Goal: Task Accomplishment & Management: Use online tool/utility

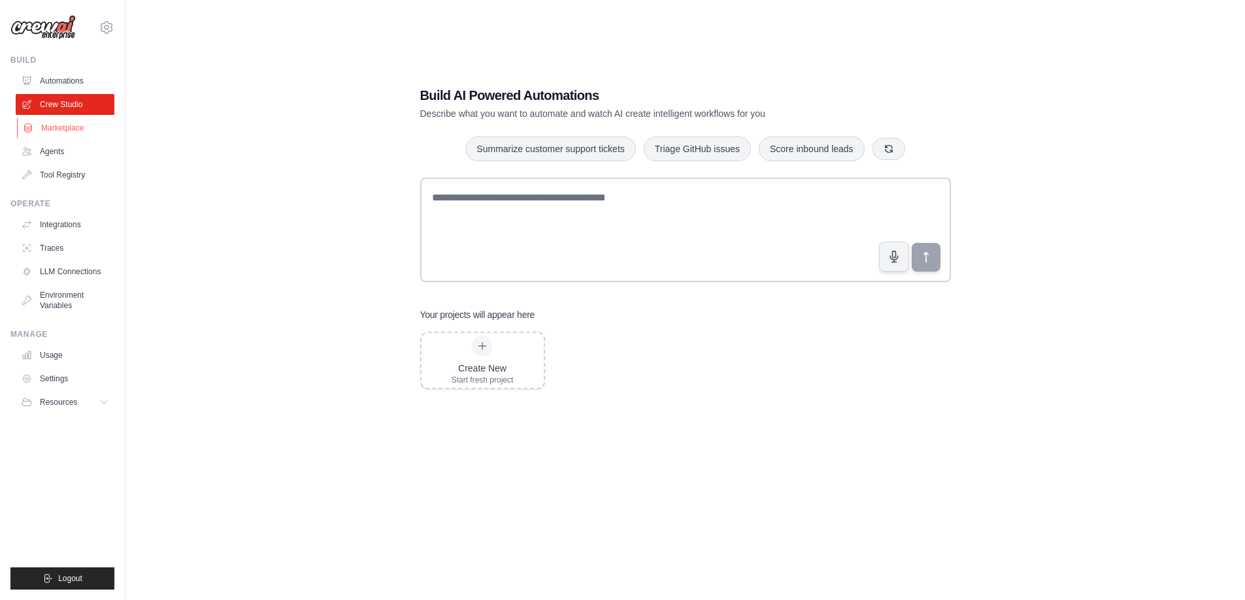
click at [56, 120] on link "Marketplace" at bounding box center [66, 128] width 99 height 21
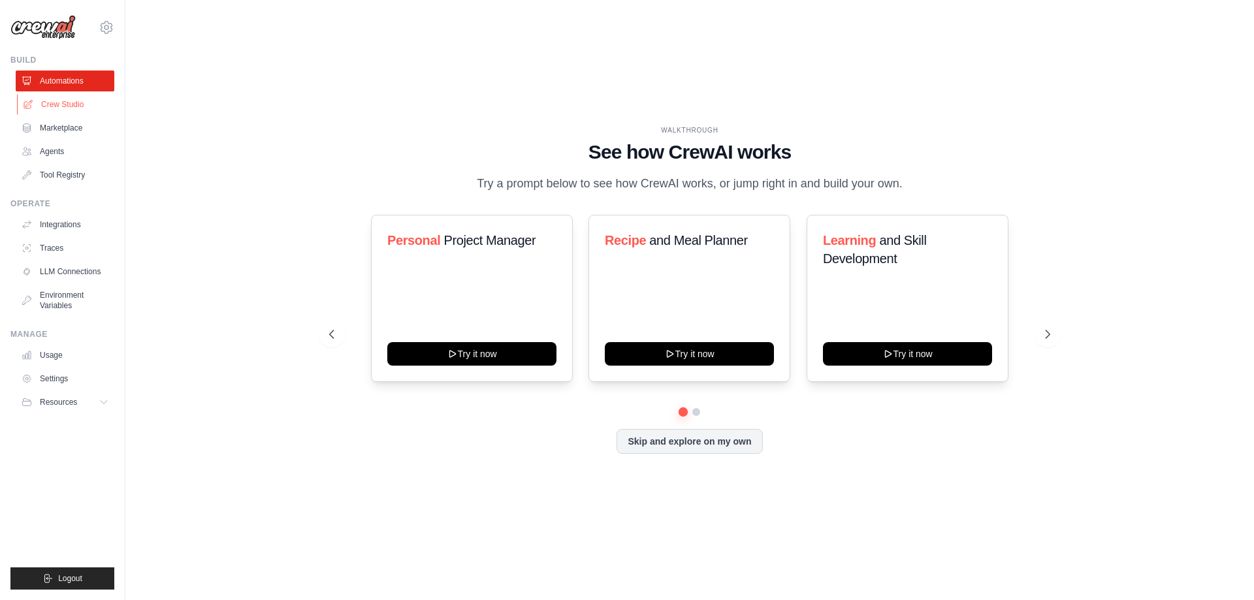
click at [64, 106] on link "Crew Studio" at bounding box center [66, 104] width 99 height 21
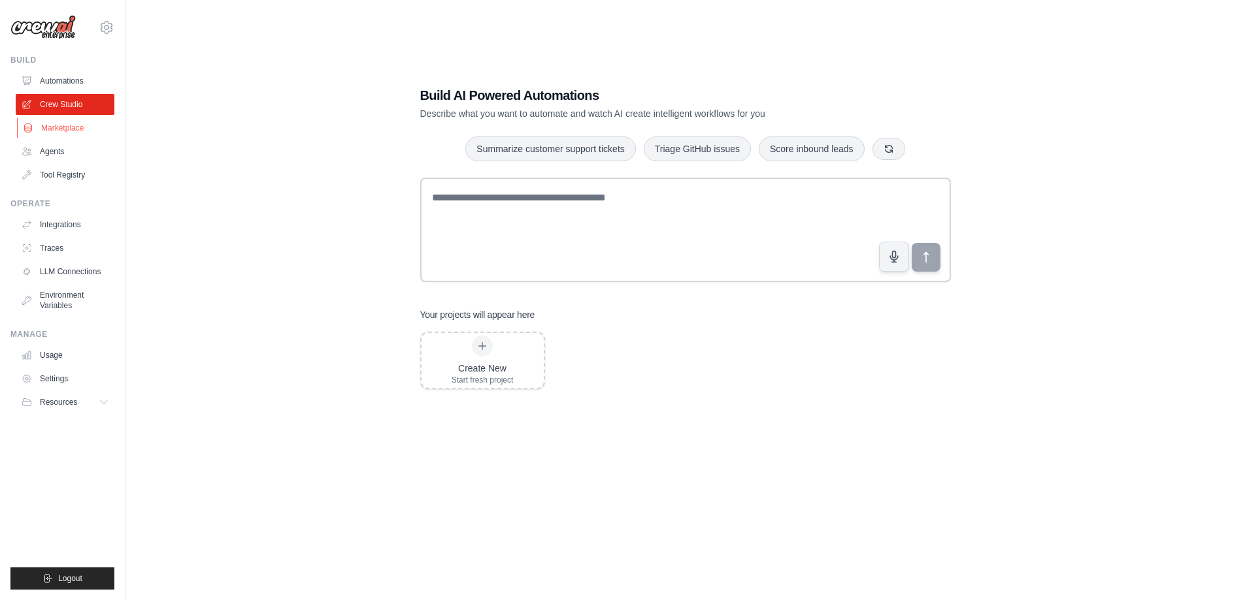
click at [50, 126] on link "Marketplace" at bounding box center [66, 128] width 99 height 21
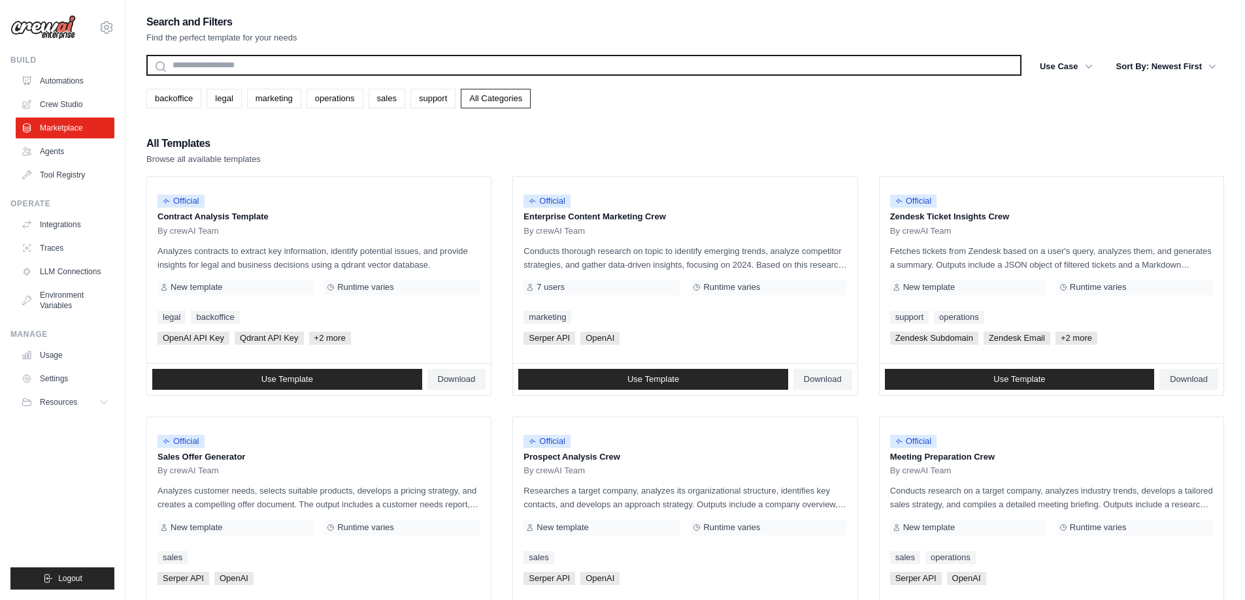
click at [290, 63] on input "text" at bounding box center [583, 65] width 875 height 21
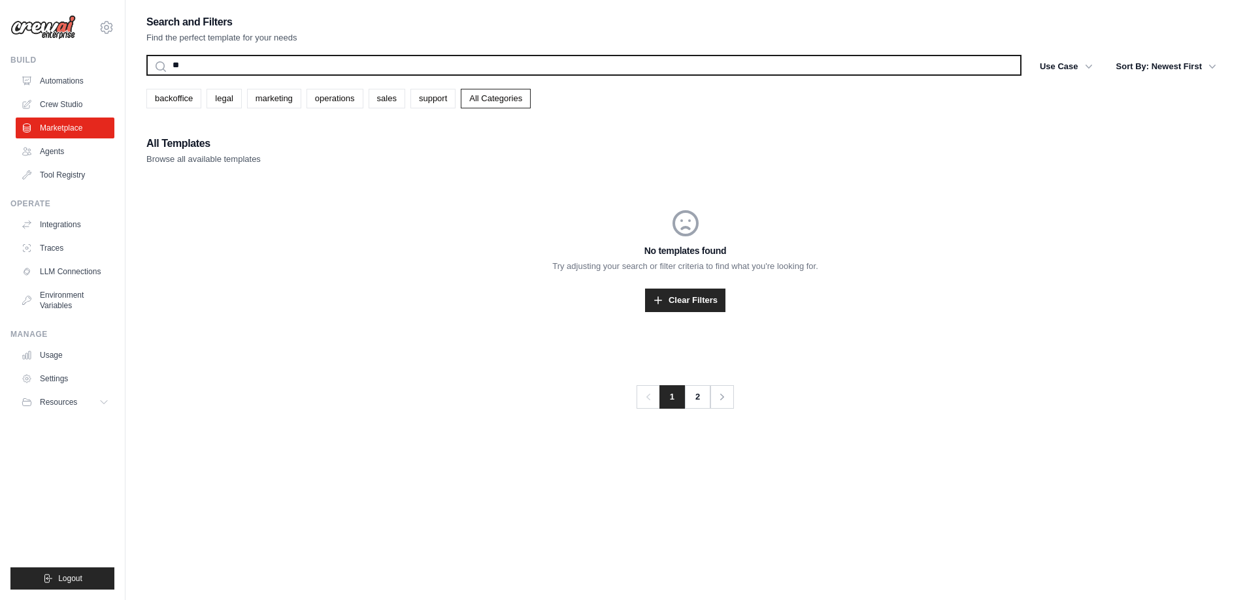
type input "*"
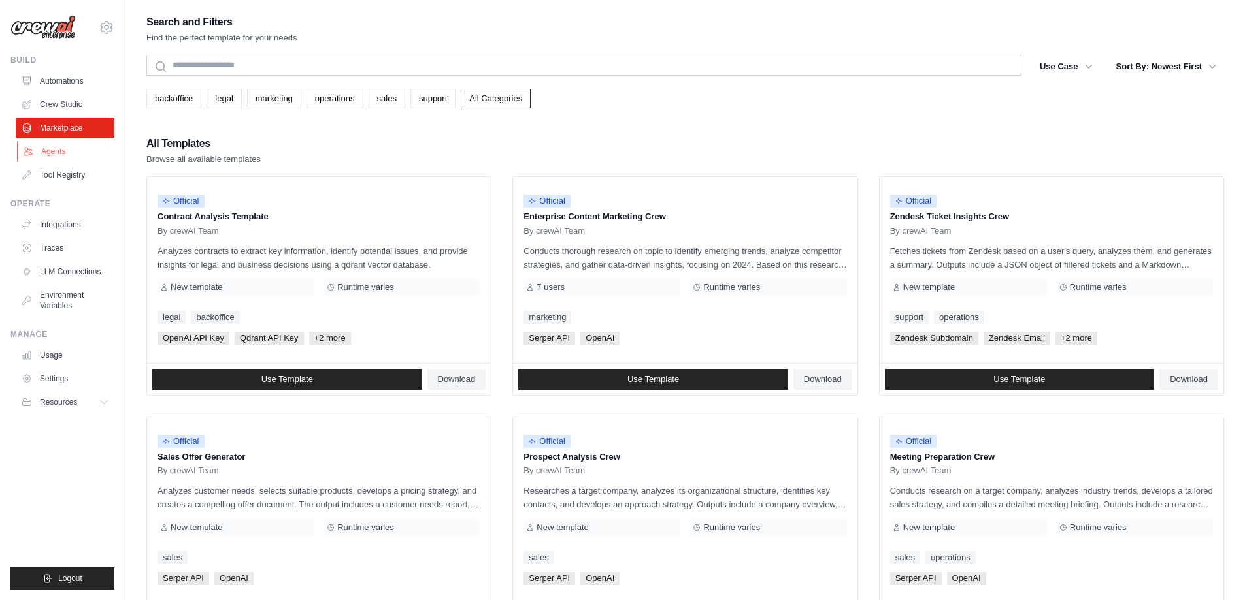
click at [48, 146] on link "Agents" at bounding box center [66, 151] width 99 height 21
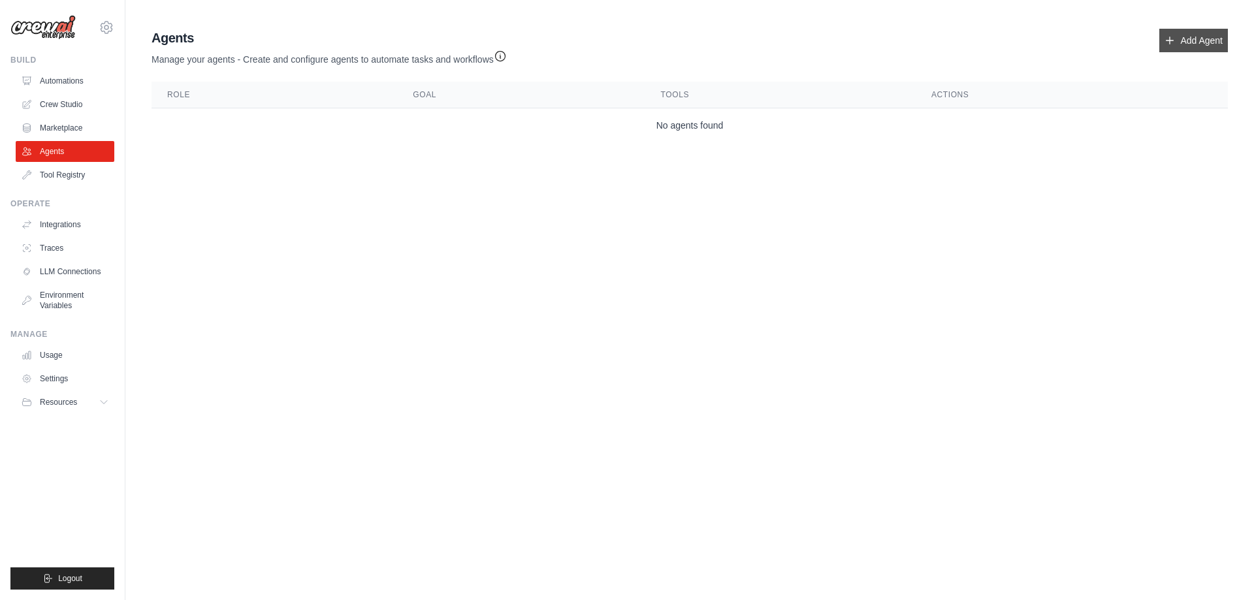
click at [1207, 46] on link "Add Agent" at bounding box center [1194, 41] width 69 height 24
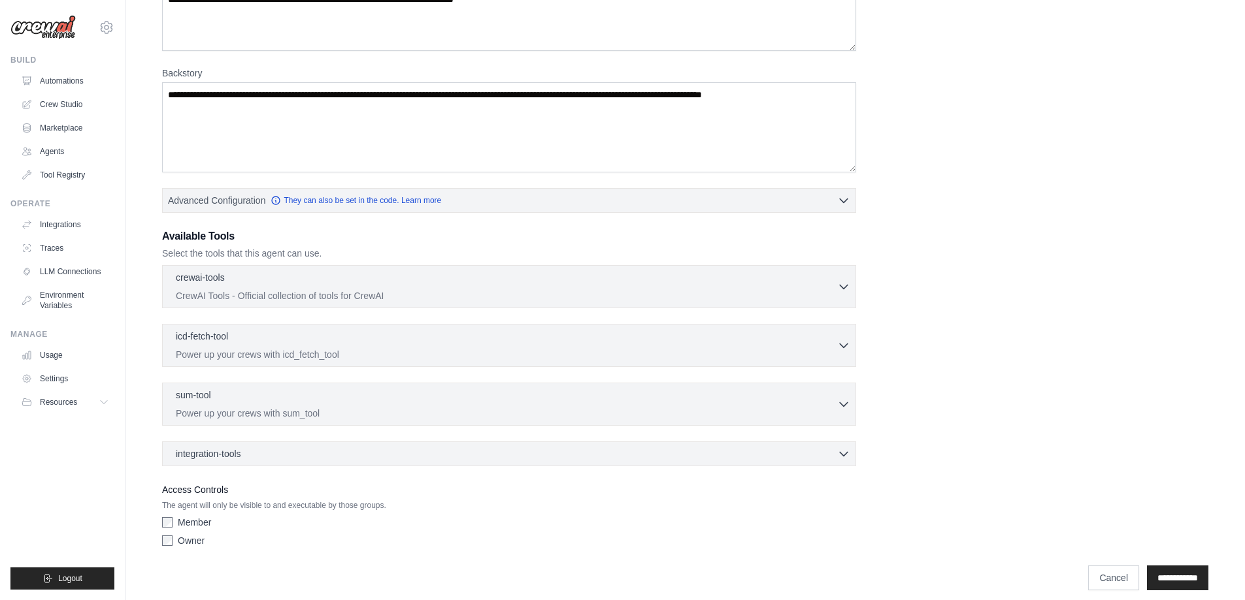
scroll to position [159, 0]
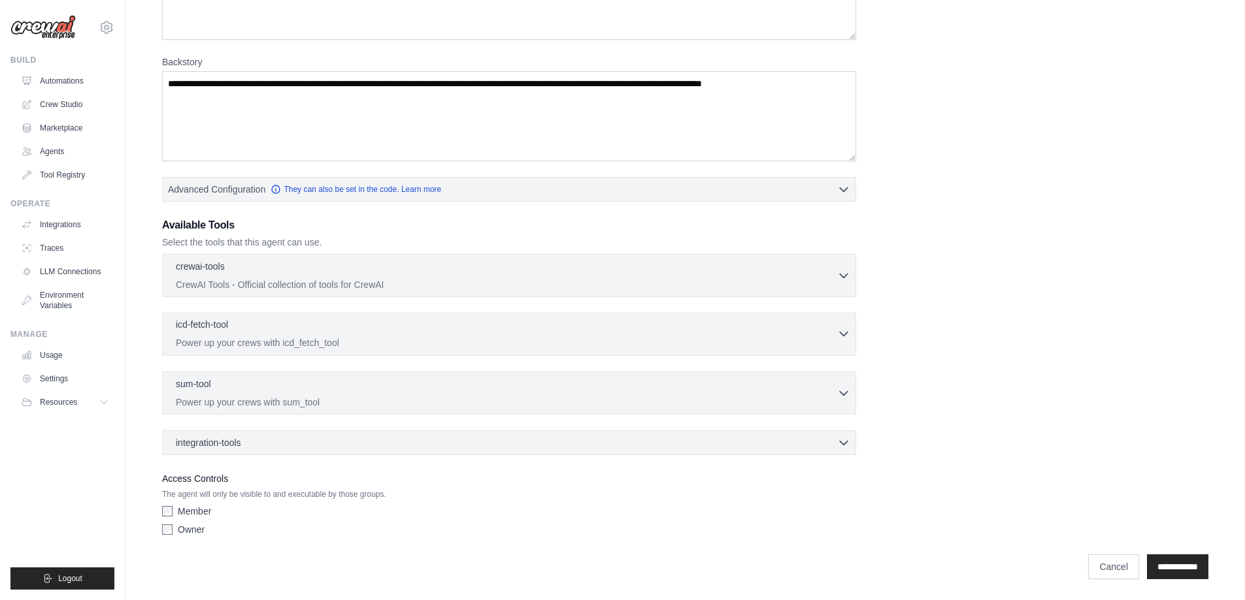
click at [251, 327] on div "icd-fetch-tool 0 selected" at bounding box center [506, 326] width 661 height 16
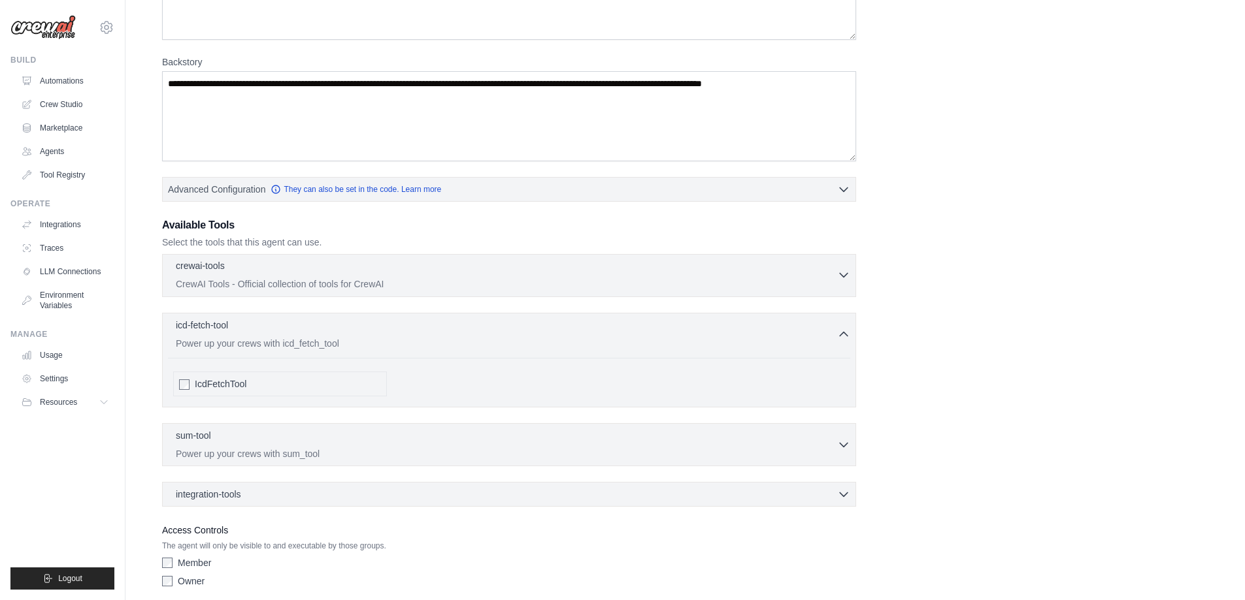
click at [261, 281] on p "CrewAI Tools - Official collection of tools for CrewAI" at bounding box center [506, 284] width 661 height 13
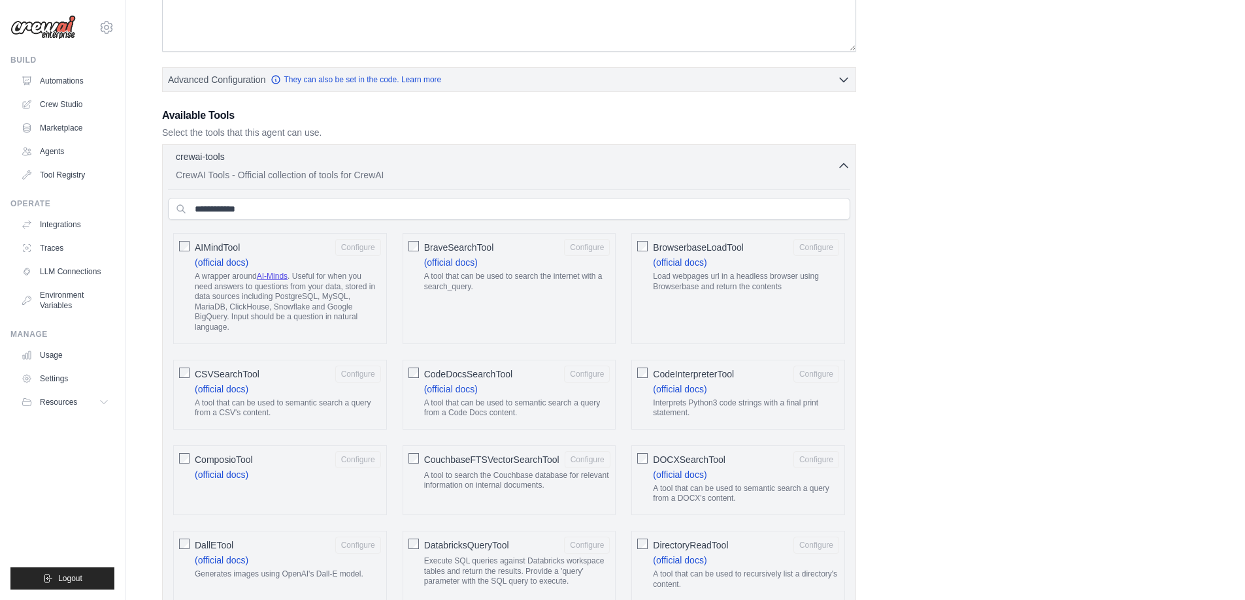
scroll to position [131, 0]
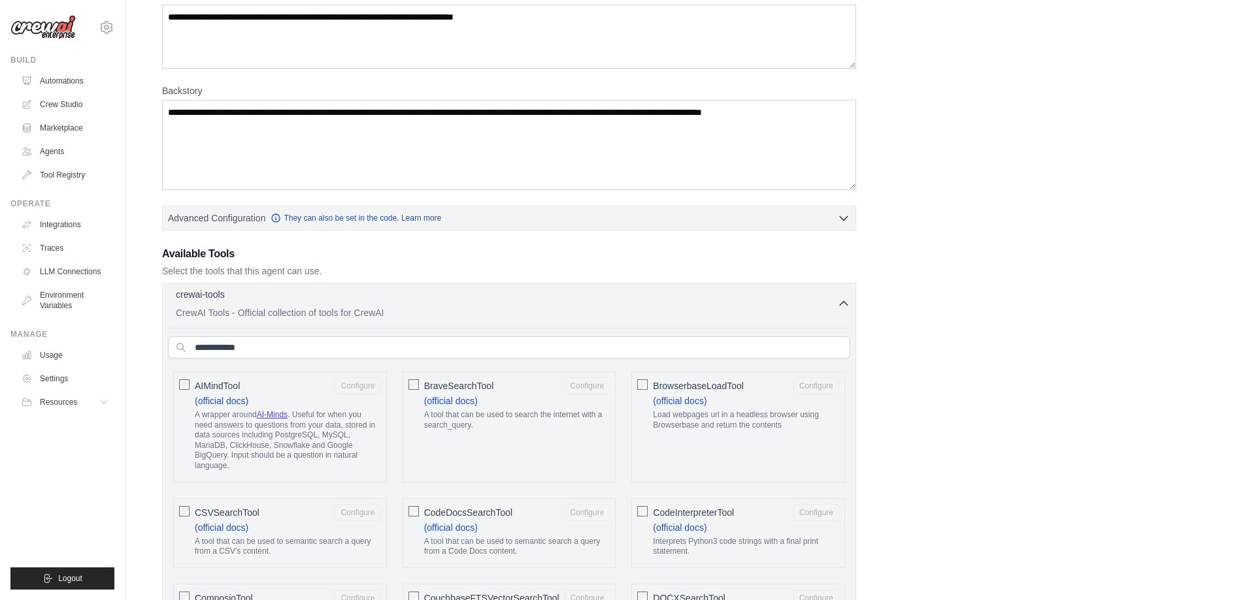
click at [319, 305] on div "crewai-tools 0 selected CrewAI Tools - Official collection of tools for CrewAI" at bounding box center [506, 303] width 661 height 31
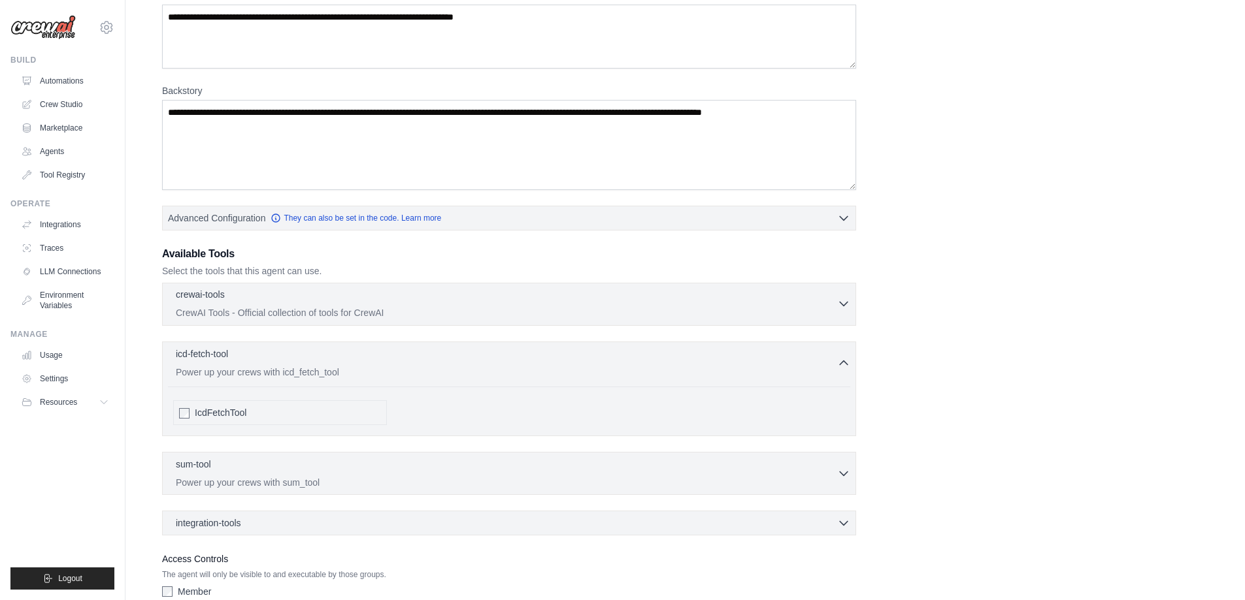
scroll to position [211, 0]
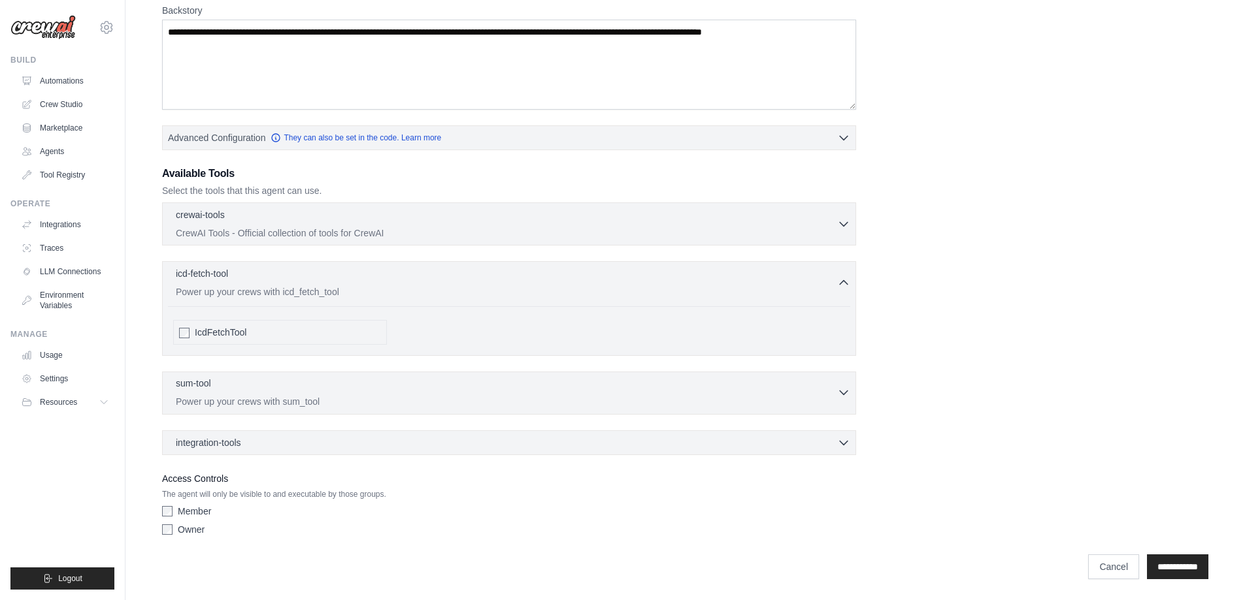
click at [270, 386] on div "sum-tool 0 selected" at bounding box center [506, 385] width 661 height 16
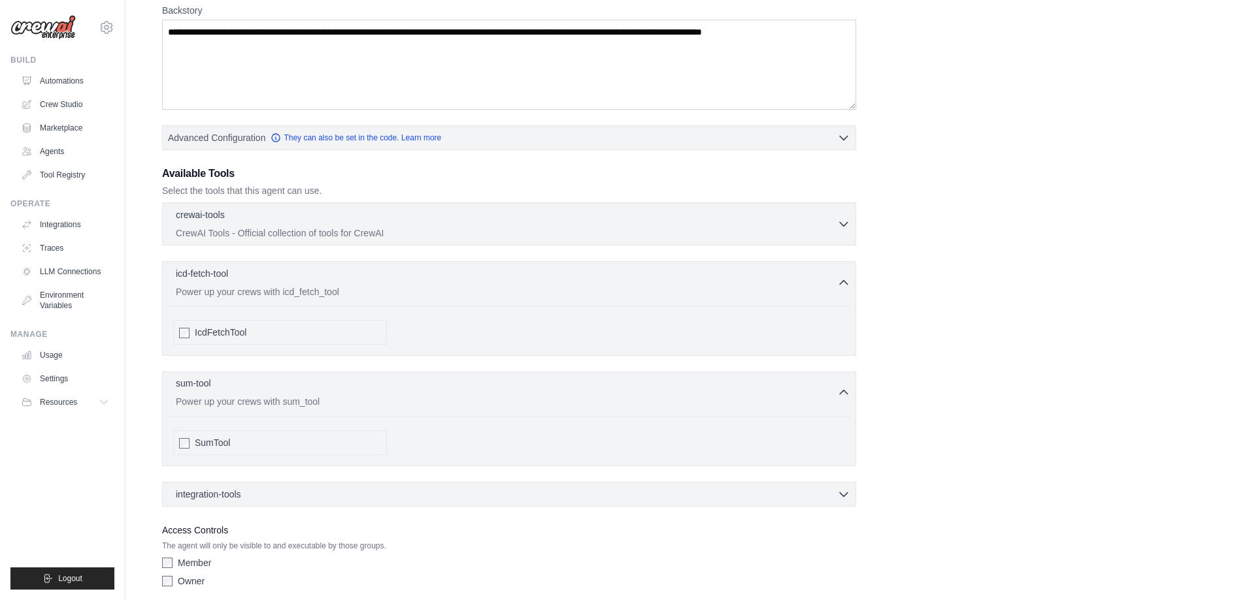
scroll to position [263, 0]
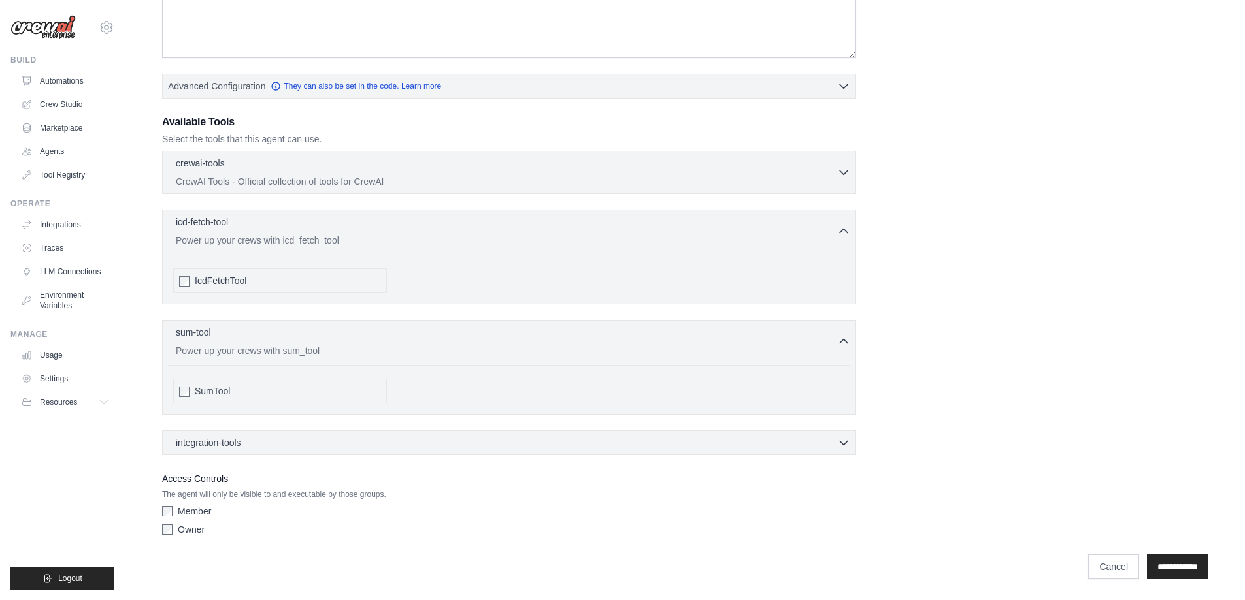
drag, startPoint x: 310, startPoint y: 461, endPoint x: 310, endPoint y: 454, distance: 7.2
click at [310, 457] on div "Role Goal Backstory Advanced Configuration They can also be set in the code. Le…" at bounding box center [685, 171] width 1046 height 741
click at [311, 448] on div "integration-tools 0 selected" at bounding box center [513, 442] width 674 height 13
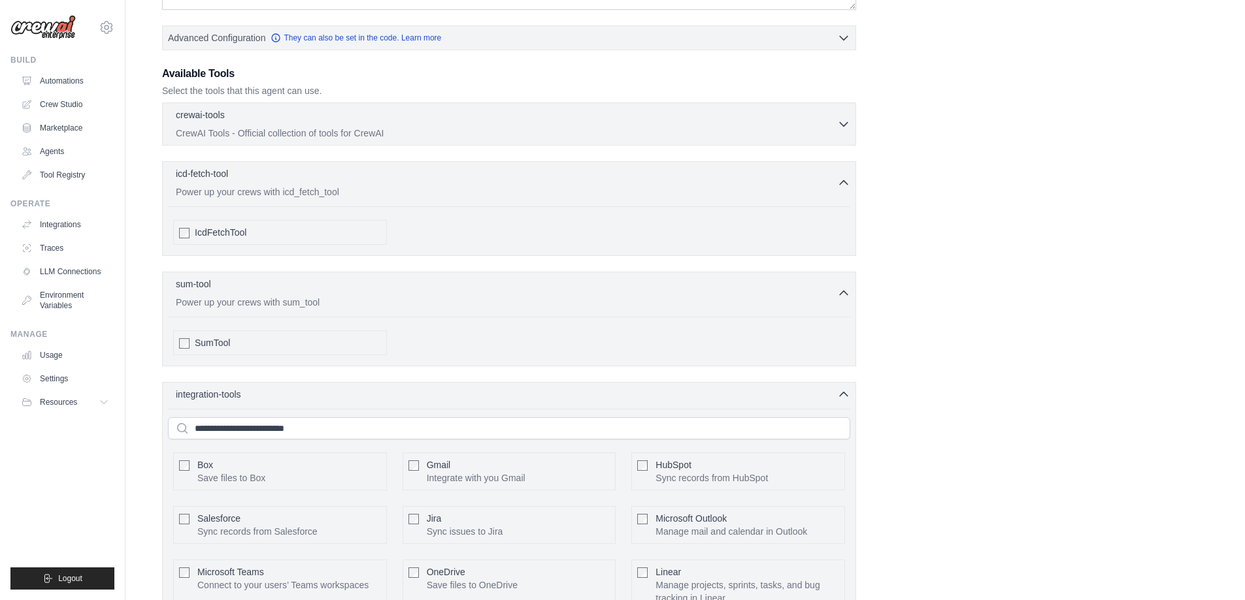
scroll to position [0, 0]
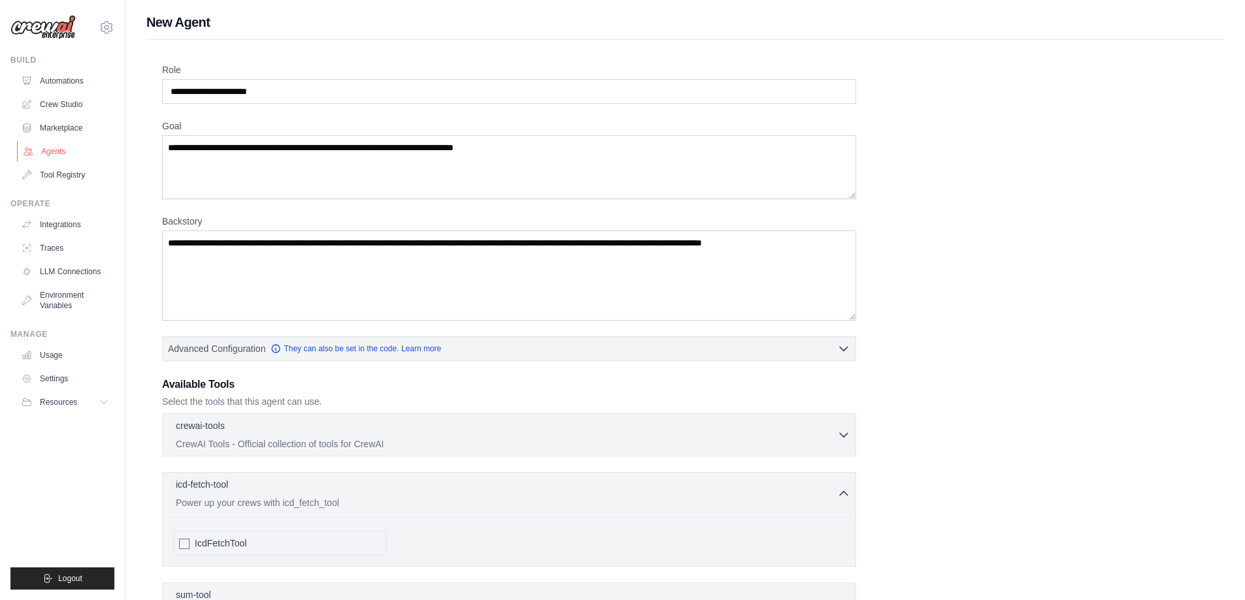
click at [52, 157] on link "Agents" at bounding box center [66, 151] width 99 height 21
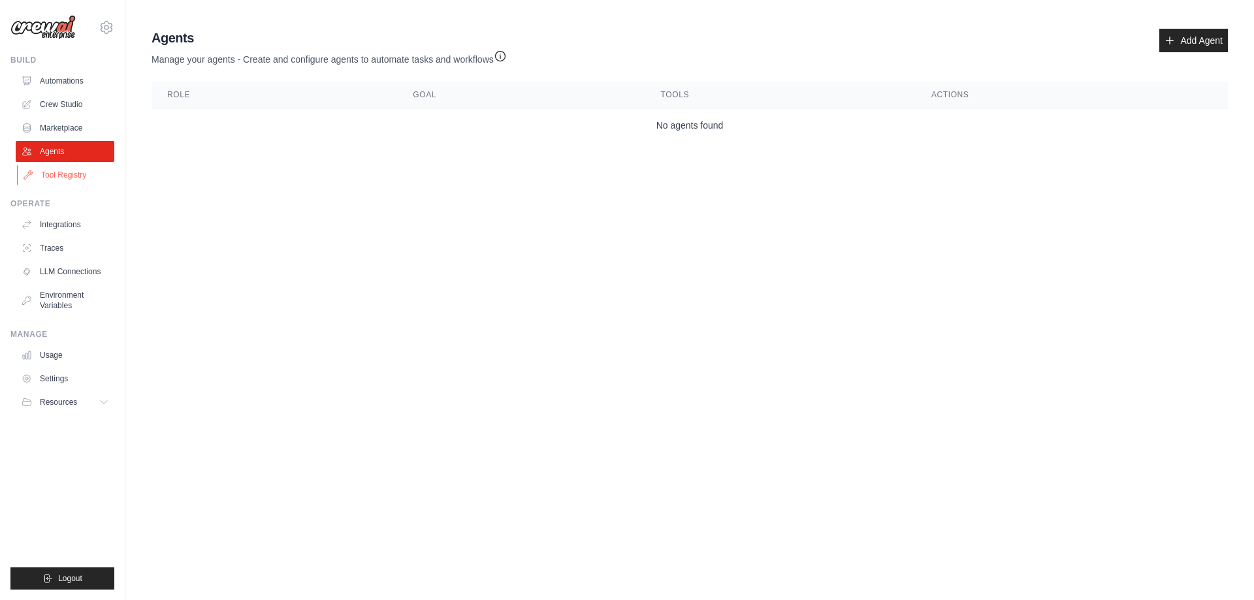
click at [63, 172] on link "Tool Registry" at bounding box center [66, 175] width 99 height 21
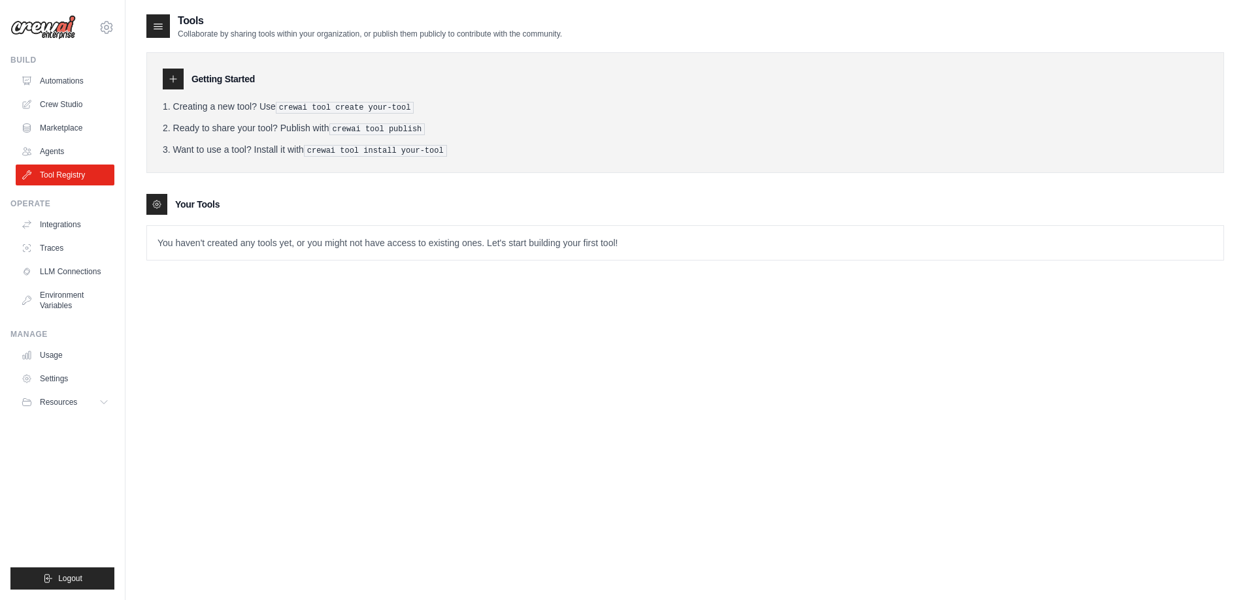
click at [379, 107] on pre "crewai tool create your-tool" at bounding box center [345, 108] width 139 height 12
click at [372, 129] on pre "crewai tool publish" at bounding box center [377, 129] width 96 height 12
click at [390, 147] on pre "crewai tool install your-tool" at bounding box center [375, 151] width 143 height 12
drag, startPoint x: 275, startPoint y: 242, endPoint x: 325, endPoint y: 240, distance: 49.7
click at [412, 243] on p "You haven't created any tools yet, or you might not have access to existing one…" at bounding box center [685, 243] width 1076 height 34
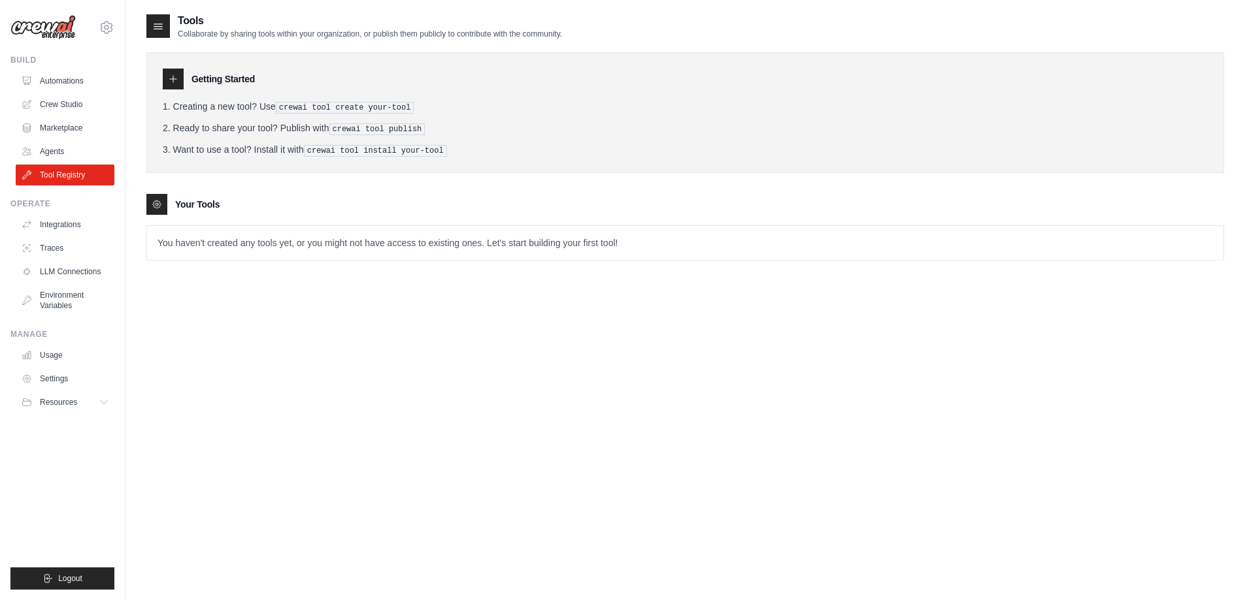
click at [184, 199] on h3 "Your Tools" at bounding box center [197, 204] width 44 height 13
click at [150, 203] on div at bounding box center [156, 204] width 21 height 21
click at [195, 201] on h3 "Your Tools" at bounding box center [197, 204] width 44 height 13
click at [218, 242] on p "You haven't created any tools yet, or you might not have access to existing one…" at bounding box center [685, 243] width 1076 height 34
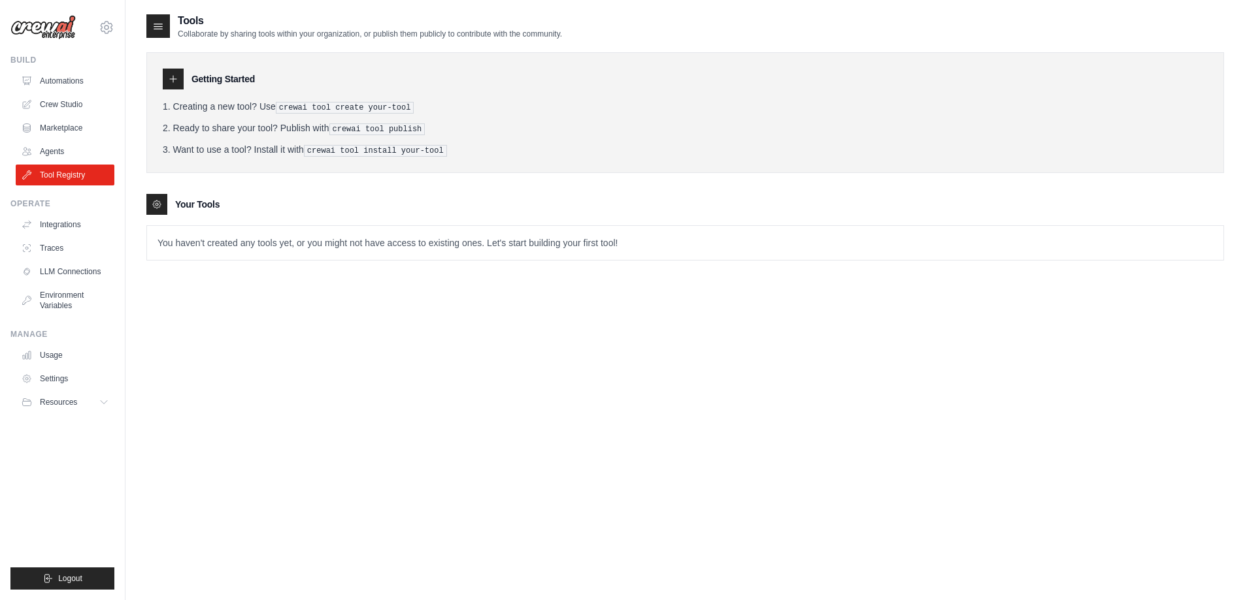
click at [157, 24] on icon at bounding box center [158, 26] width 13 height 13
click at [63, 220] on link "Integrations" at bounding box center [66, 224] width 99 height 21
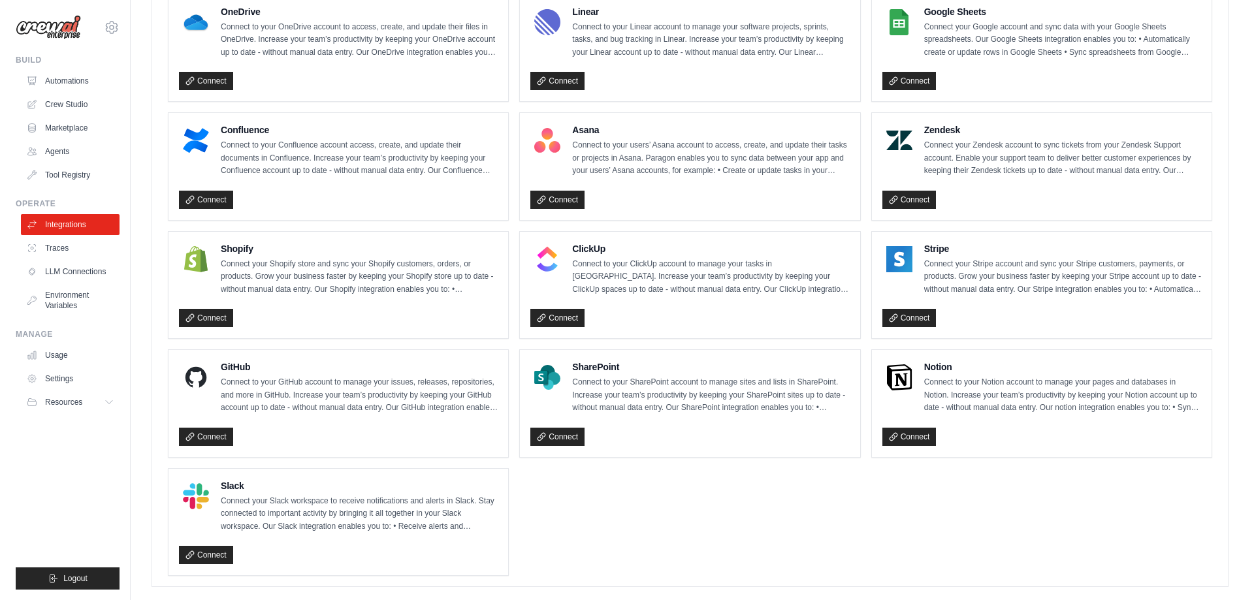
scroll to position [778, 0]
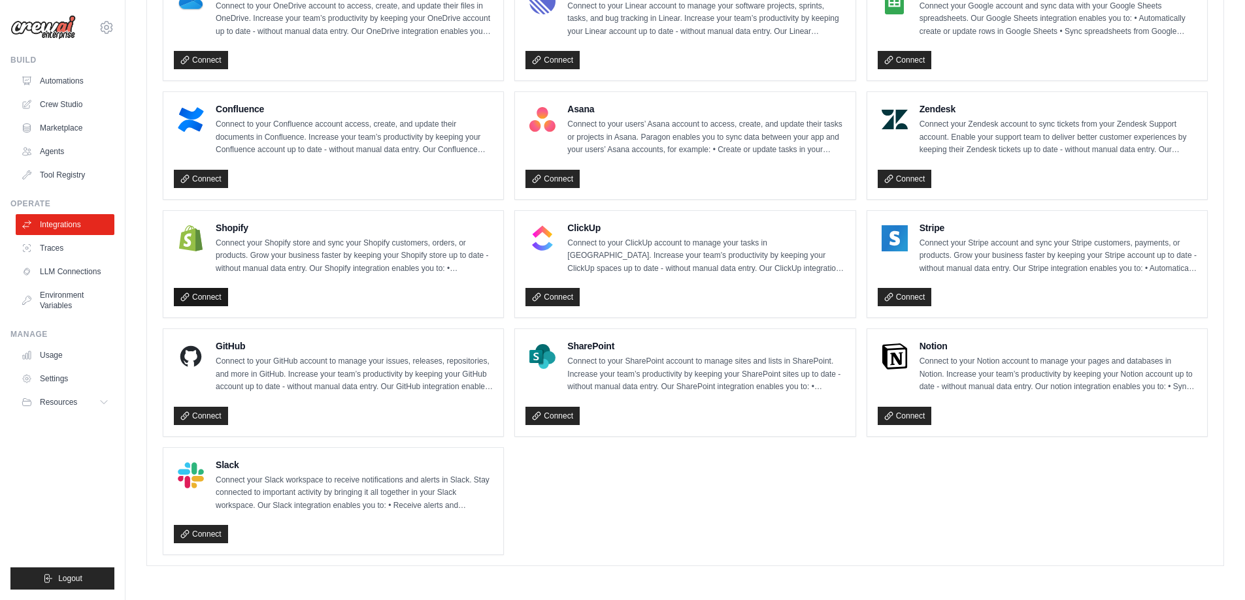
click at [193, 299] on link "Connect" at bounding box center [201, 297] width 54 height 18
